Goal: Transaction & Acquisition: Download file/media

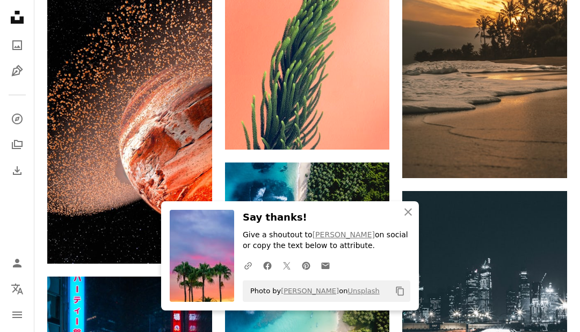
scroll to position [1904, 0]
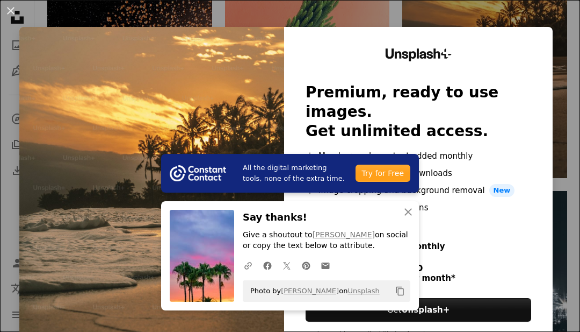
click at [552, 30] on div "Unsplash+ Premium, ready to use images. Get unlimited access. A plus sign Membe…" at bounding box center [418, 198] width 269 height 342
click at [552, 28] on div "Unsplash+ Premium, ready to use images. Get unlimited access. A plus sign Membe…" at bounding box center [418, 198] width 269 height 342
click at [407, 216] on icon "button" at bounding box center [409, 212] width 8 height 8
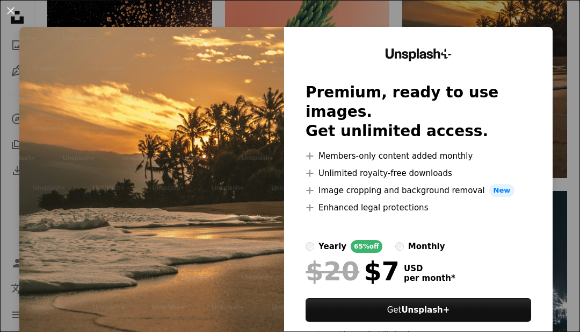
click at [564, 22] on div "An X shape Unsplash+ Premium, ready to use images. Get unlimited access. A plus…" at bounding box center [290, 166] width 580 height 332
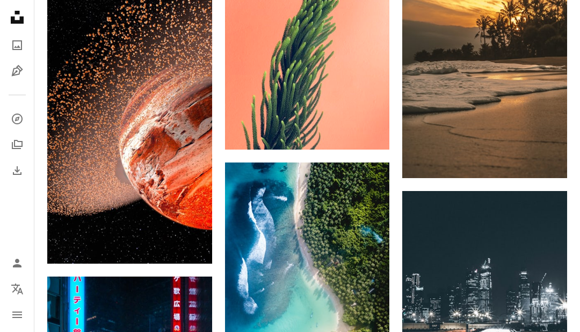
click at [558, 8] on img at bounding box center [485, 54] width 165 height 247
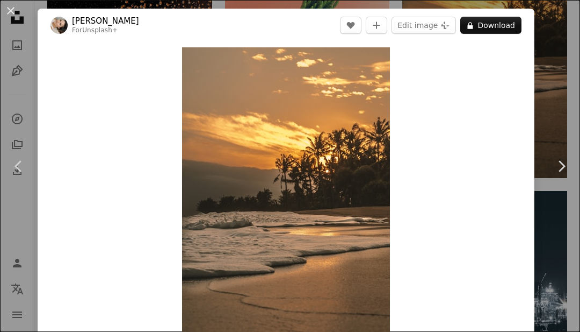
click at [11, 17] on button "An X shape" at bounding box center [10, 10] width 13 height 13
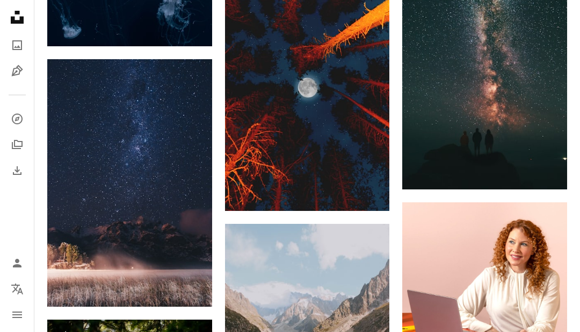
scroll to position [4829, 0]
click at [192, 280] on icon "Arrow pointing down" at bounding box center [190, 286] width 9 height 13
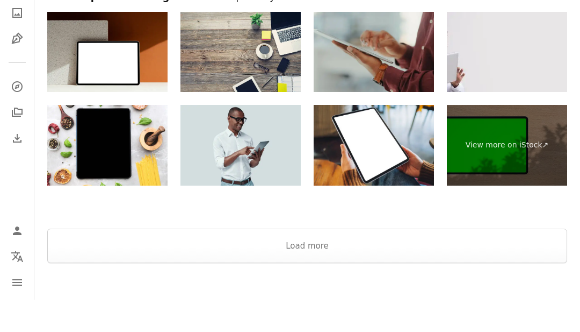
scroll to position [5806, 0]
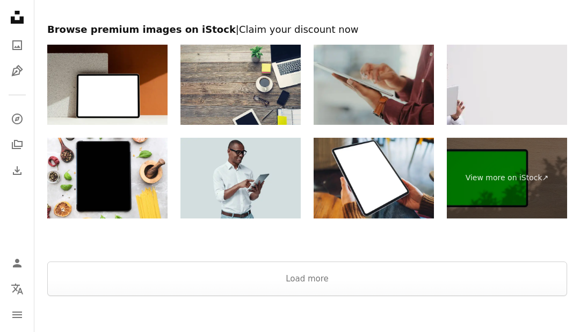
click at [224, 250] on div at bounding box center [307, 248] width 546 height 26
click at [274, 278] on button "Load more" at bounding box center [307, 278] width 520 height 34
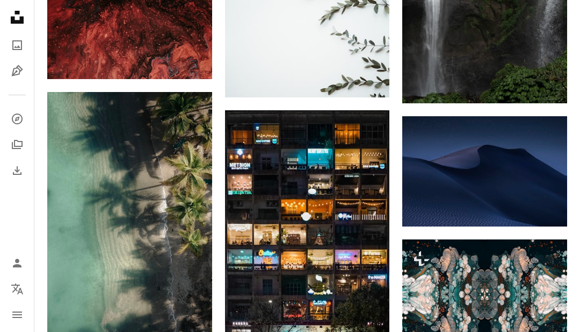
scroll to position [8419, 0]
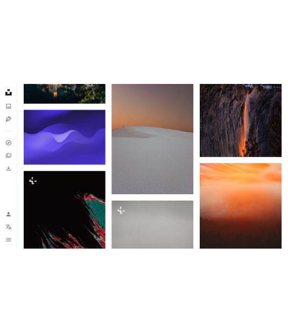
scroll to position [8318, 0]
